Goal: Navigation & Orientation: Find specific page/section

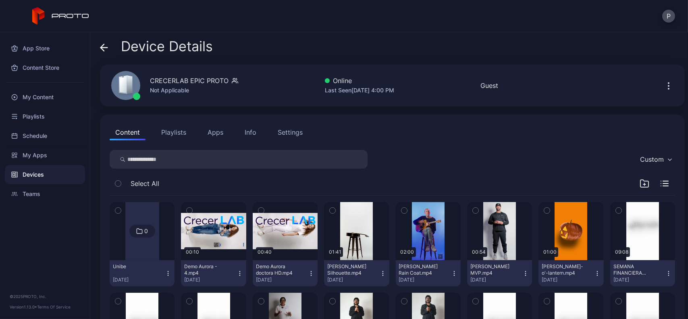
click at [214, 125] on button "Apps" at bounding box center [215, 132] width 27 height 16
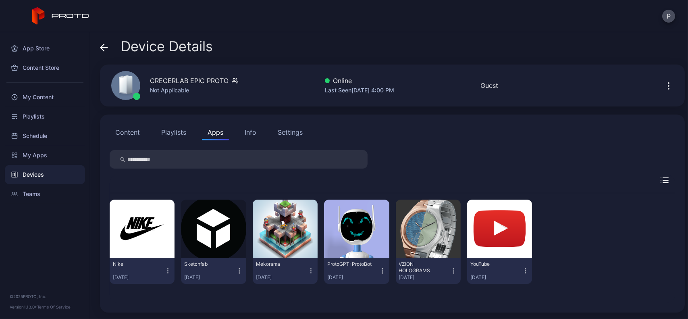
click at [171, 127] on button "Playlists" at bounding box center [174, 132] width 36 height 16
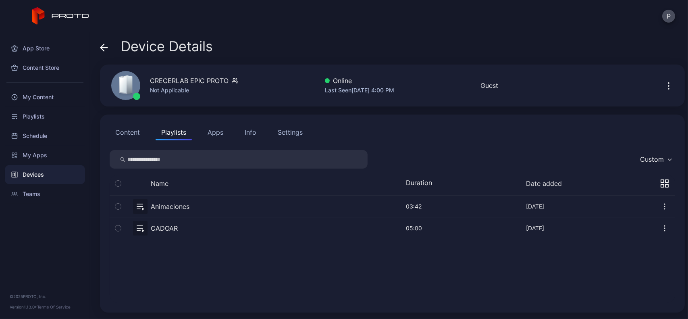
click at [249, 135] on div "Info" at bounding box center [251, 132] width 12 height 10
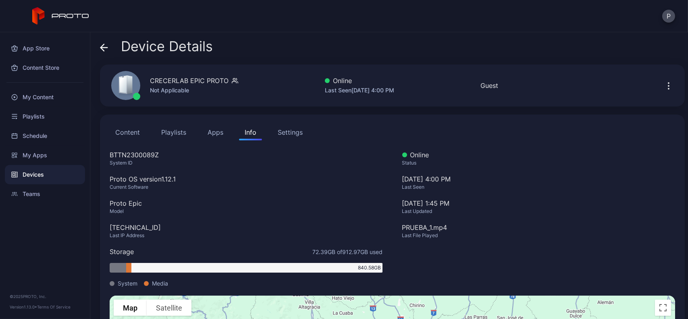
click at [138, 134] on button "Content" at bounding box center [128, 132] width 36 height 16
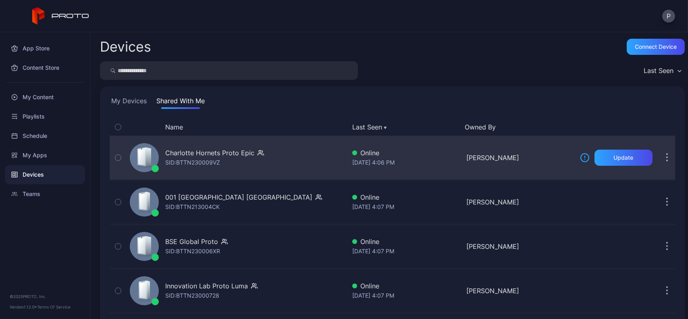
click at [287, 135] on div "Charlotte Hornets Proto Epic SID: BTTN230009VZ Online Aug 26, 2025 at 4:06 PM K…" at bounding box center [393, 157] width 566 height 44
click at [300, 152] on div "Charlotte Hornets Proto Epic SID: BTTN230009VZ" at bounding box center [236, 157] width 219 height 40
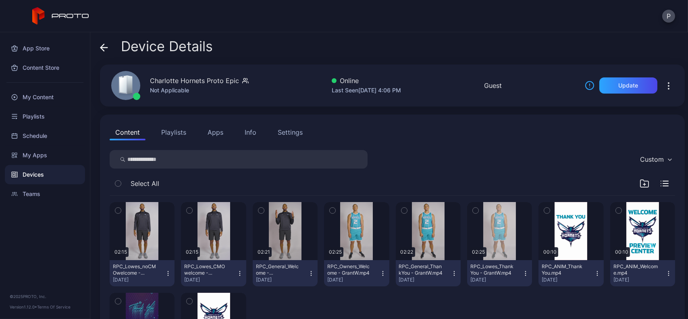
click at [106, 55] on div "Device Details" at bounding box center [156, 48] width 113 height 19
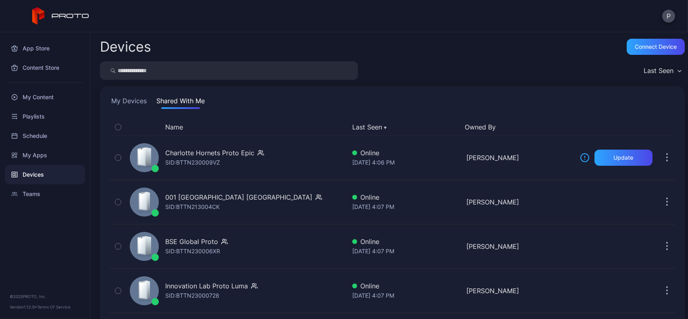
click at [147, 107] on button "My Devices" at bounding box center [129, 102] width 39 height 13
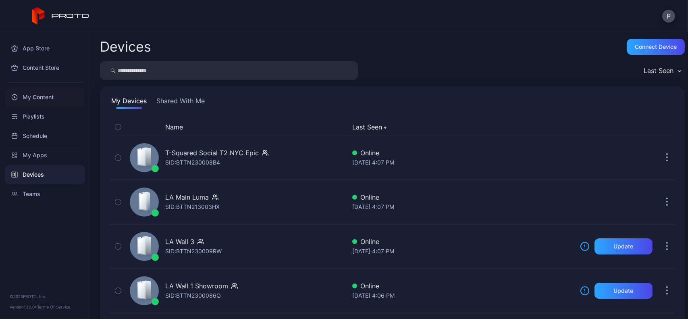
click at [79, 92] on div "My Content" at bounding box center [45, 96] width 80 height 19
